Goal: Task Accomplishment & Management: Manage account settings

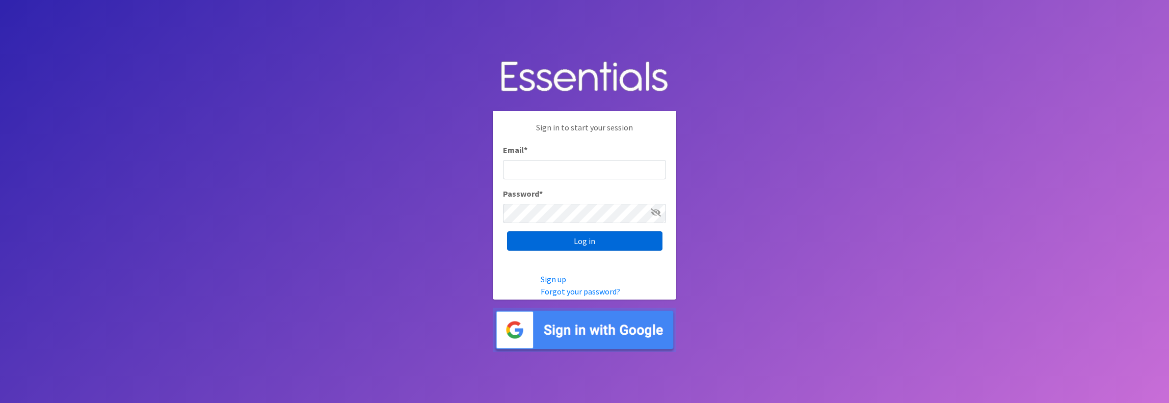
type input "[PERSON_NAME][EMAIL_ADDRESS][DOMAIN_NAME]"
click at [581, 244] on input "Log in" at bounding box center [584, 240] width 155 height 19
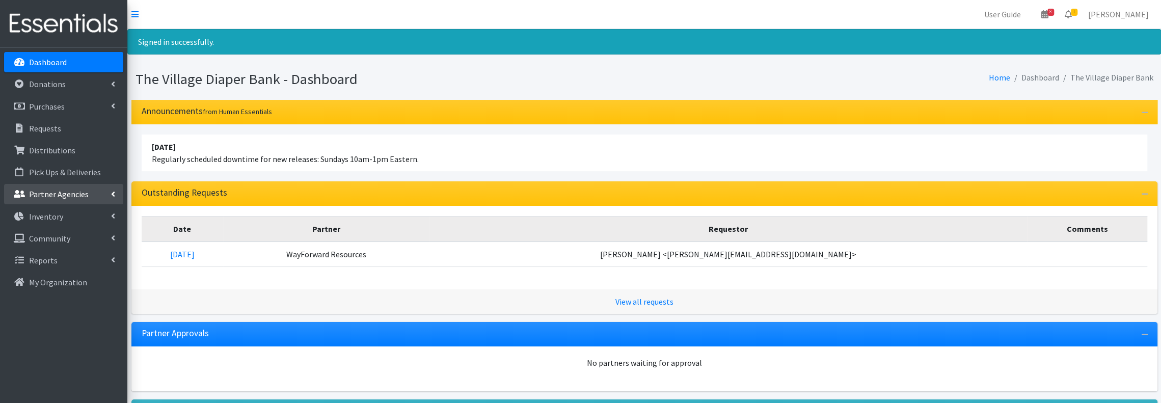
click at [61, 190] on p "Partner Agencies" at bounding box center [59, 194] width 60 height 10
click at [59, 211] on link "All Partners" at bounding box center [63, 216] width 119 height 20
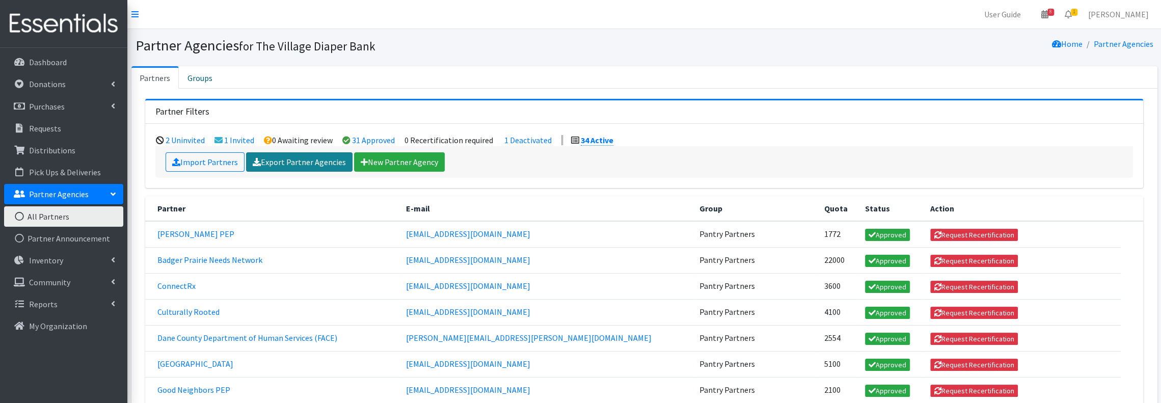
click at [287, 163] on link "Export Partner Agencies" at bounding box center [299, 161] width 106 height 19
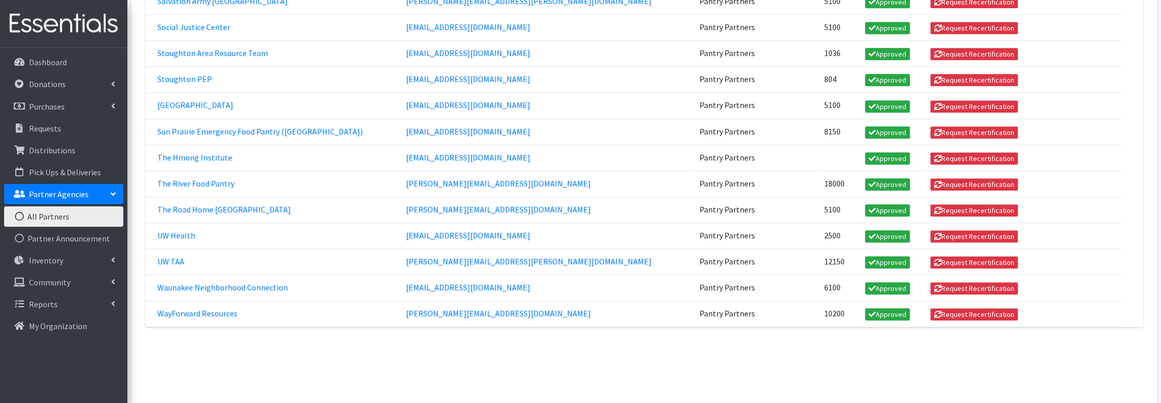
scroll to position [883, 0]
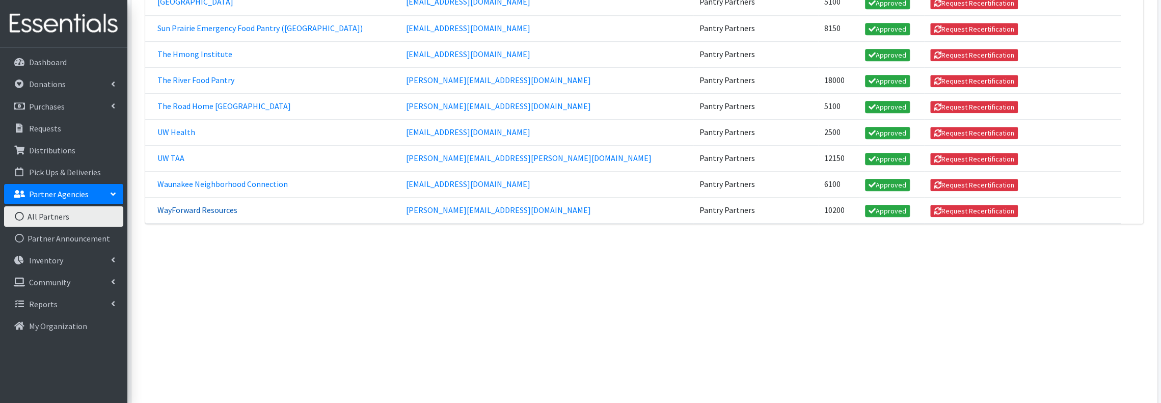
click at [207, 205] on link "WayForward Resources" at bounding box center [197, 210] width 80 height 10
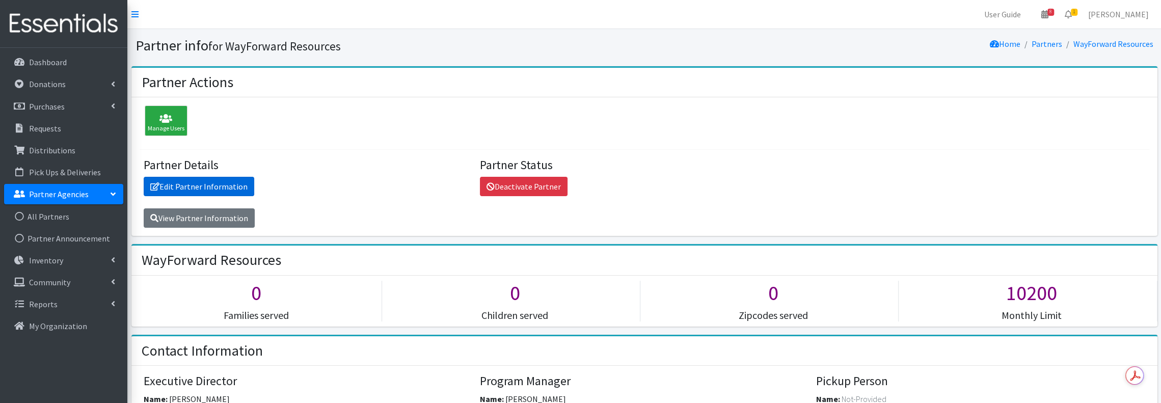
click at [207, 189] on link "Edit Partner Information" at bounding box center [199, 186] width 111 height 19
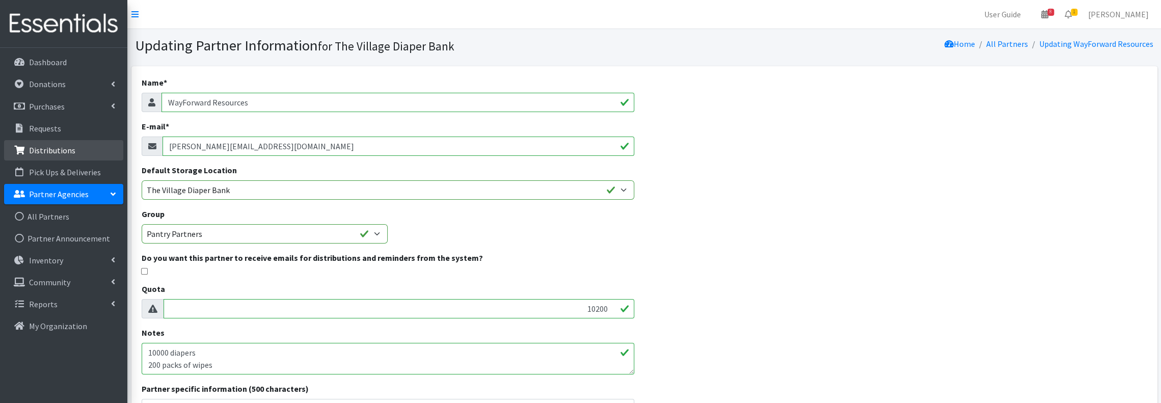
drag, startPoint x: 300, startPoint y: 147, endPoint x: 80, endPoint y: 147, distance: 219.6
click at [80, 147] on div "User Guide 8 8 Pick-ups remaining this week View Calendar 1 1 Requests 0 Partne…" at bounding box center [580, 292] width 1161 height 585
paste input "wayforwardresource"
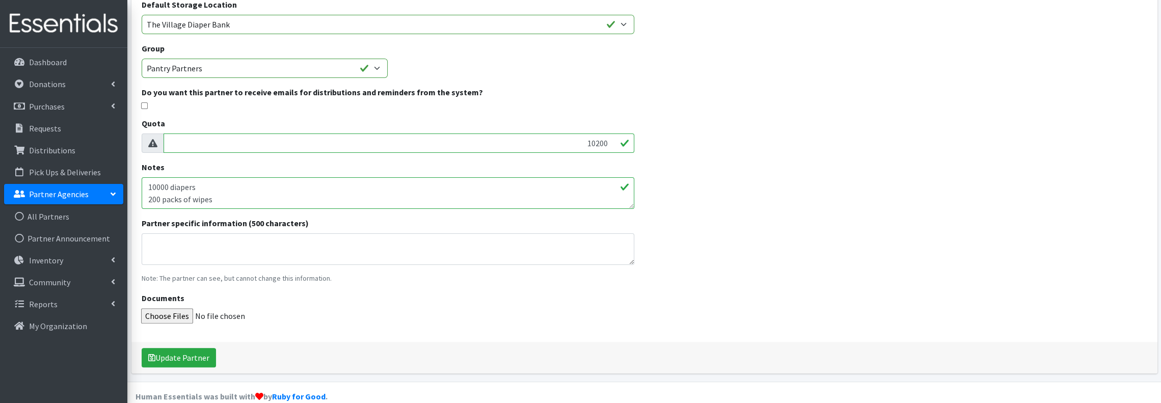
scroll to position [181, 0]
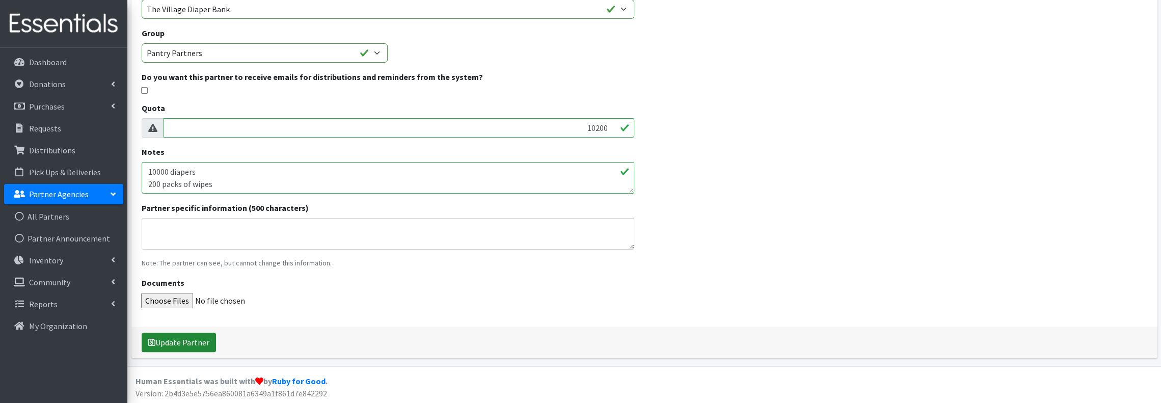
type input "megan@wayforwardresources.org"
click at [177, 342] on button "Update Partner" at bounding box center [179, 342] width 74 height 19
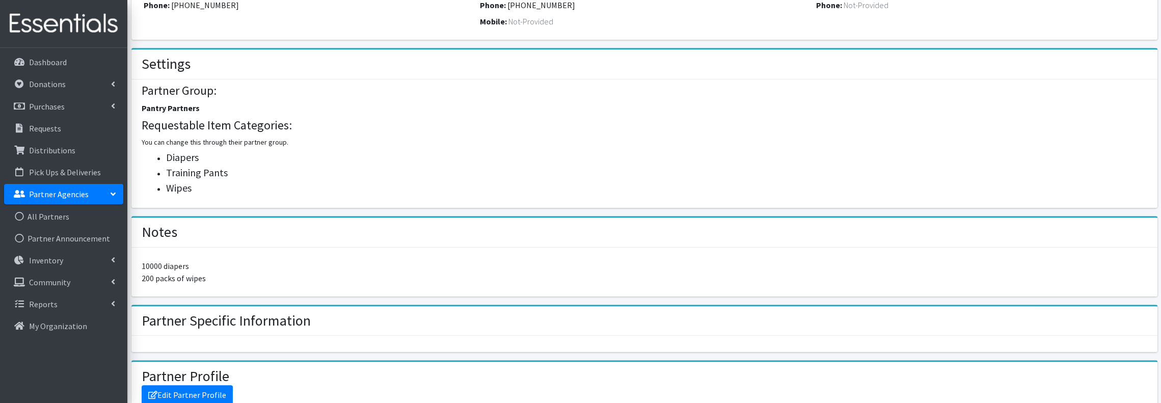
scroll to position [543, 0]
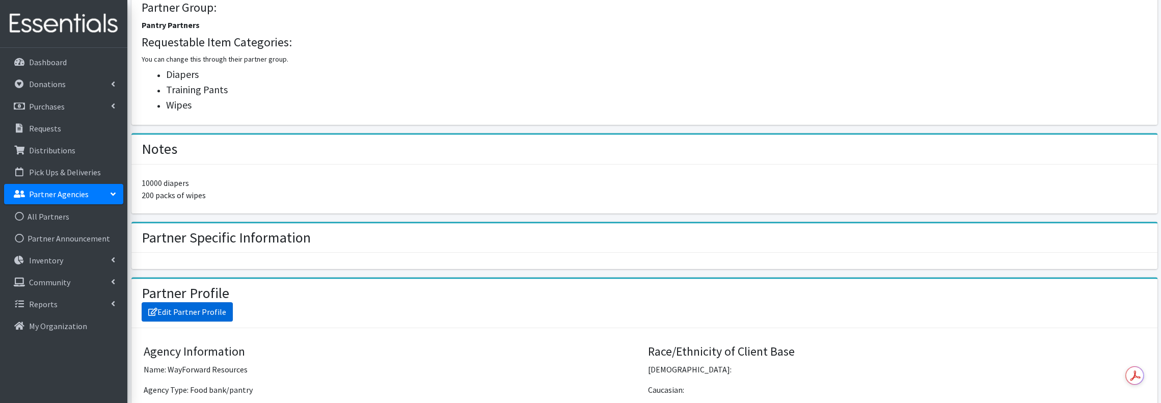
click at [205, 306] on link "Edit Partner Profile" at bounding box center [187, 311] width 91 height 19
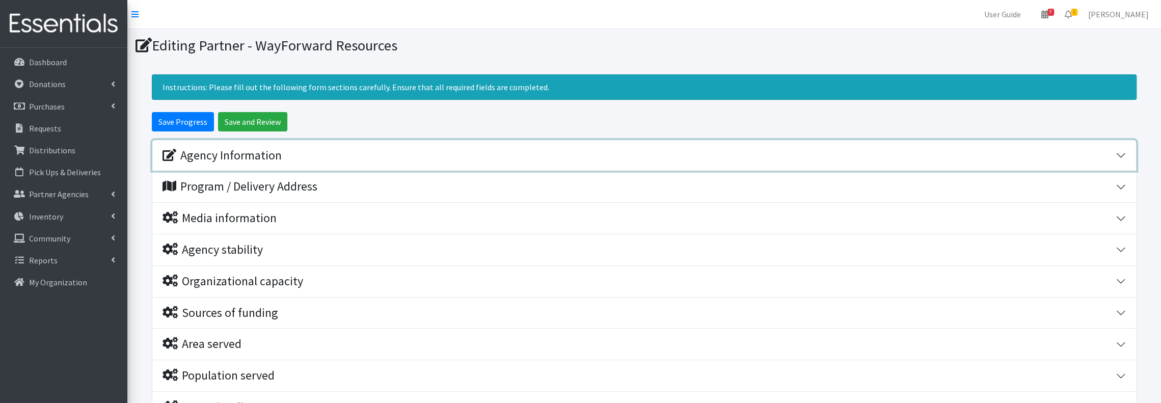
click at [204, 156] on div "Agency Information" at bounding box center [222, 155] width 119 height 15
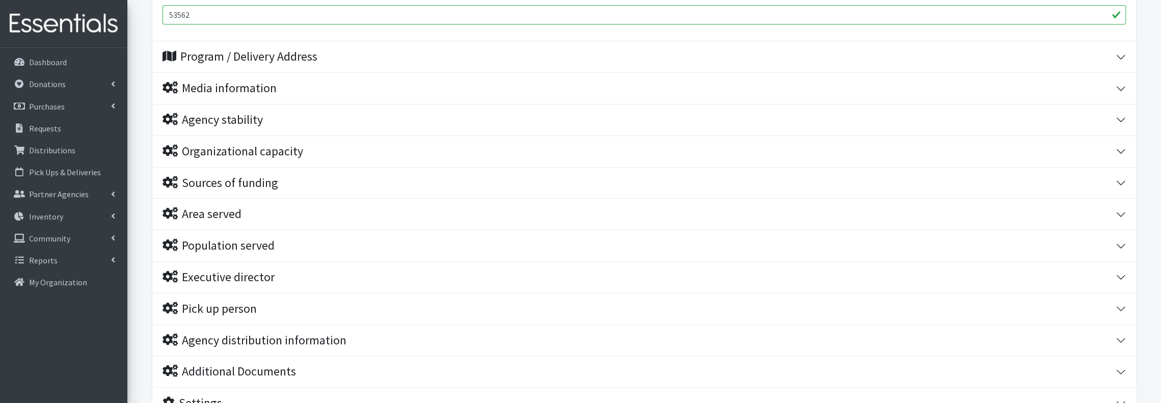
scroll to position [687, 0]
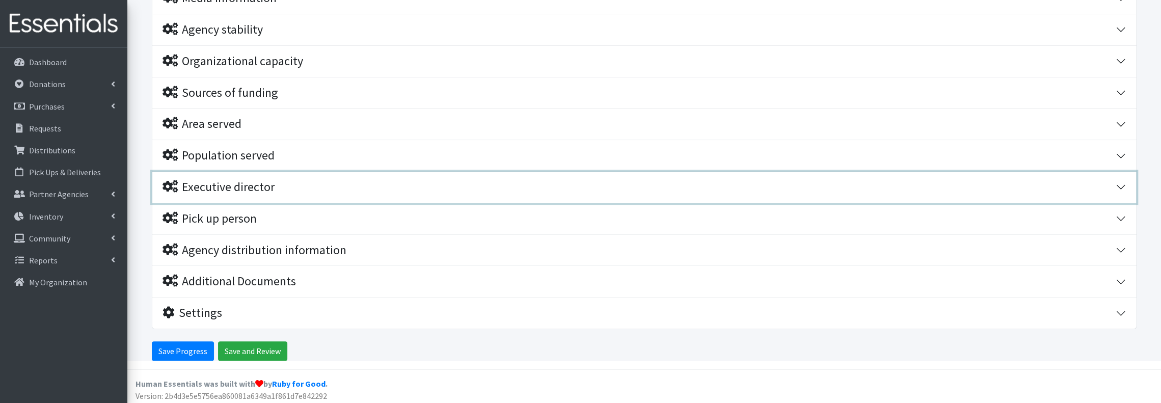
click at [251, 184] on div "Executive director" at bounding box center [219, 187] width 112 height 15
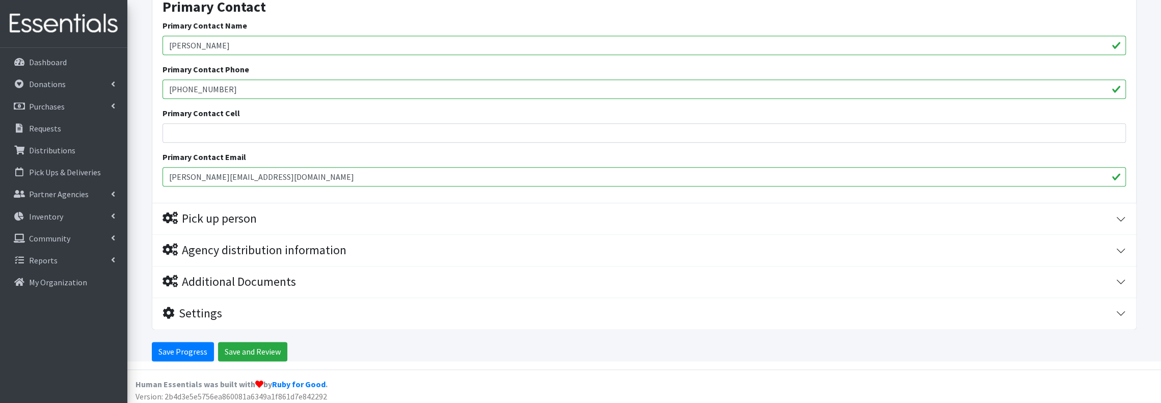
scroll to position [1039, 0]
drag, startPoint x: 282, startPoint y: 43, endPoint x: 16, endPoint y: 36, distance: 265.6
type input "Ellen"
type input "K"
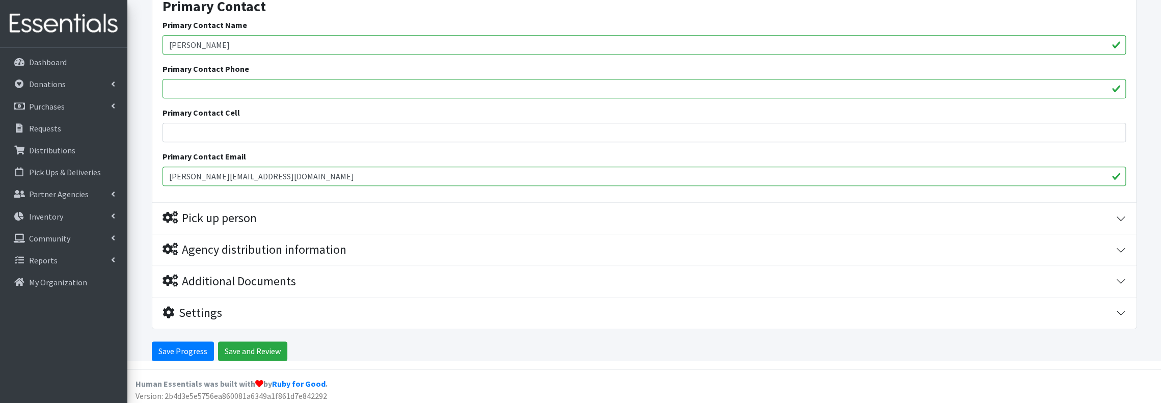
click at [214, 37] on input "Ellen" at bounding box center [645, 44] width 964 height 19
type input "[PERSON_NAME]"
click at [264, 84] on input "Primary Contact Phone" at bounding box center [645, 88] width 964 height 19
paste input "[PERSON_NAME][EMAIL_ADDRESS][DOMAIN_NAME]"
type input "[PERSON_NAME][EMAIL_ADDRESS][DOMAIN_NAME]"
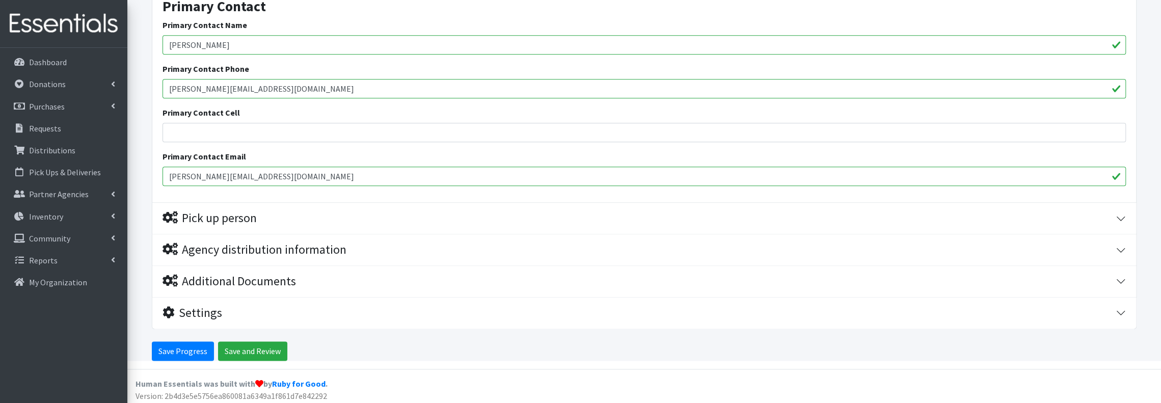
drag, startPoint x: 309, startPoint y: 176, endPoint x: 136, endPoint y: 162, distance: 173.8
paste input "mega"
type input "[PERSON_NAME][EMAIL_ADDRESS][DOMAIN_NAME]"
click at [184, 349] on input "Save Progress" at bounding box center [183, 350] width 62 height 19
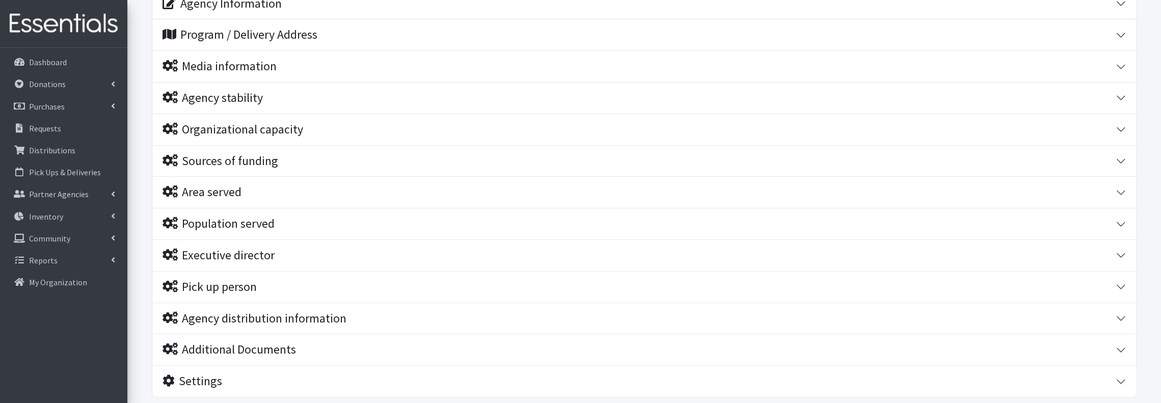
scroll to position [254, 0]
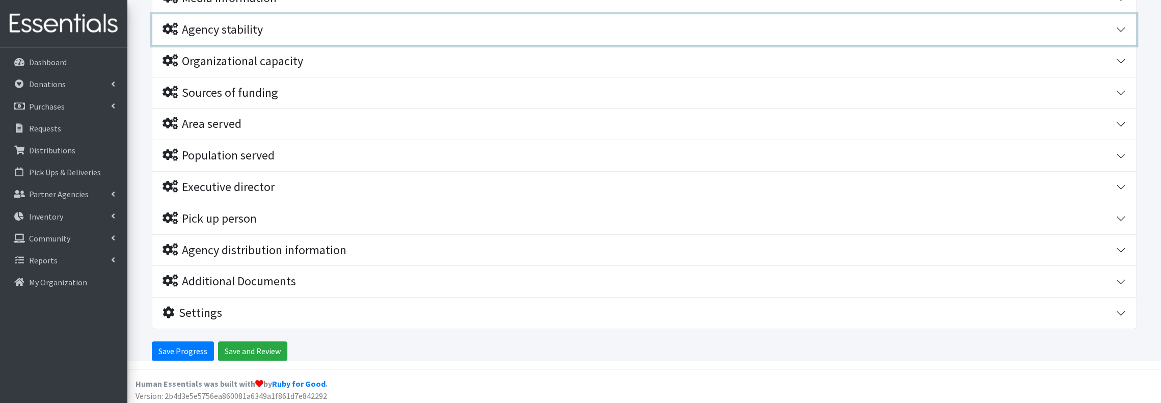
click at [649, 34] on div "Agency stability" at bounding box center [639, 29] width 953 height 15
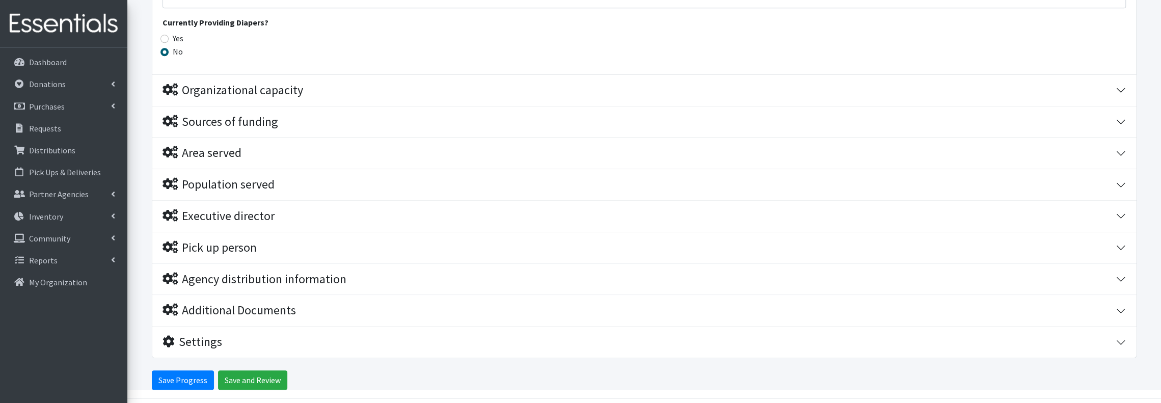
scroll to position [802, 0]
